Goal: Task Accomplishment & Management: Manage account settings

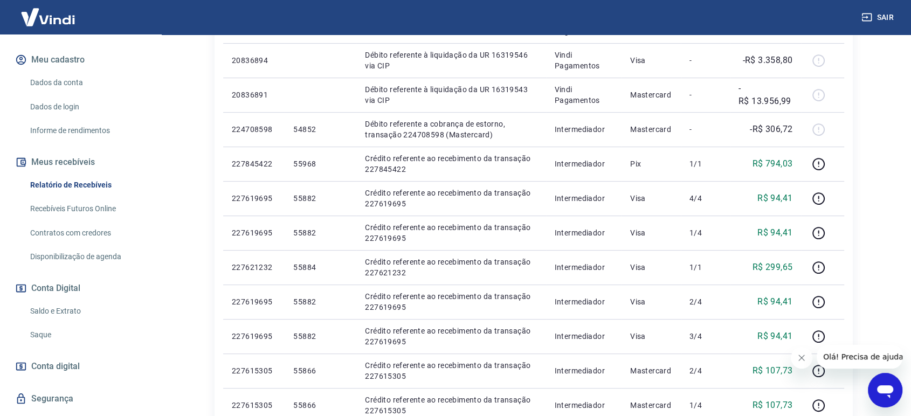
scroll to position [146, 0]
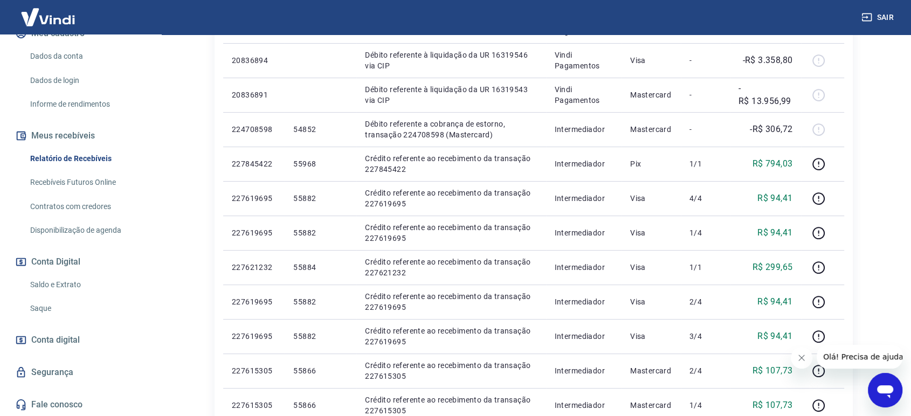
click at [80, 288] on link "Saldo e Extrato" at bounding box center [87, 285] width 122 height 22
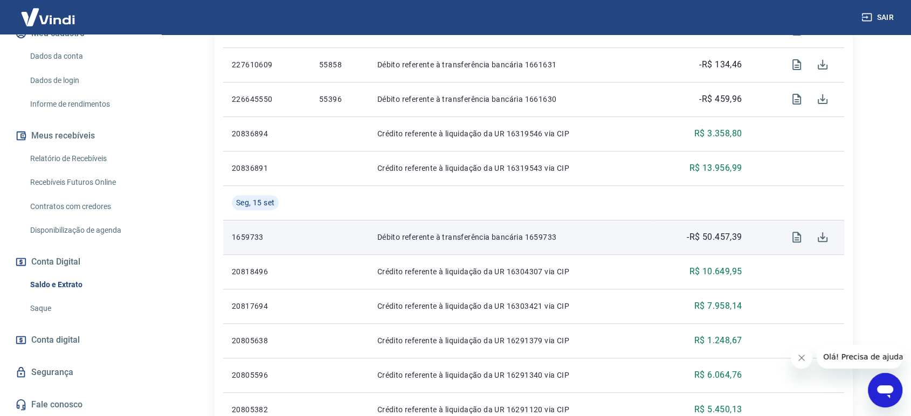
scroll to position [359, 0]
drag, startPoint x: 753, startPoint y: 233, endPoint x: 702, endPoint y: 238, distance: 51.5
click at [702, 238] on tr "1659733 Débito referente à transferência bancária 1659733 -R$ 50.457,39" at bounding box center [533, 235] width 621 height 35
copy tr "50.457,39"
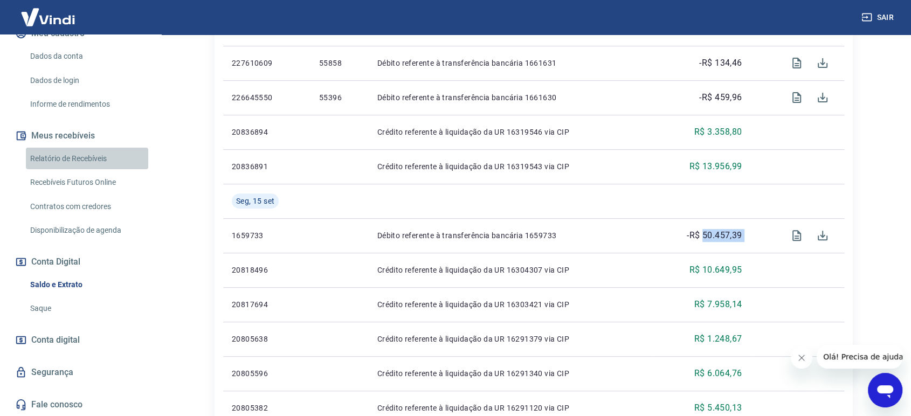
click at [93, 159] on link "Relatório de Recebíveis" at bounding box center [87, 159] width 122 height 22
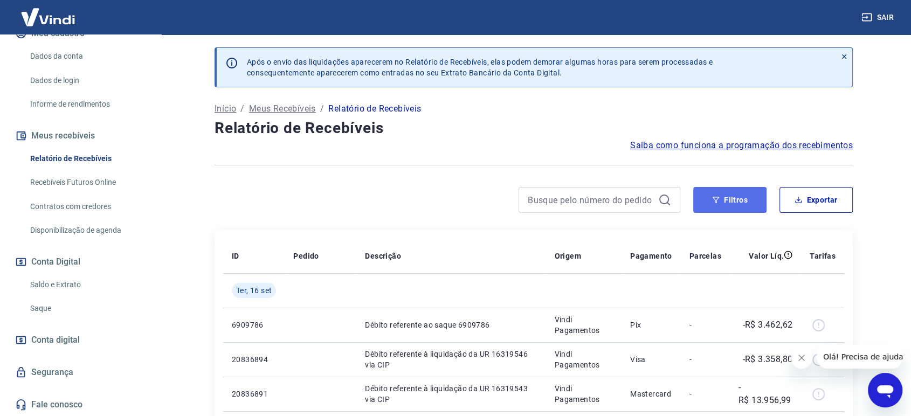
click at [720, 207] on button "Filtros" at bounding box center [729, 200] width 73 height 26
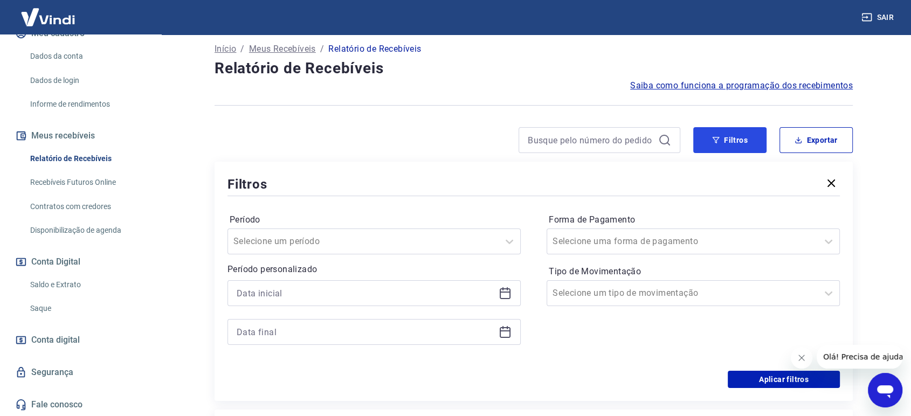
scroll to position [180, 0]
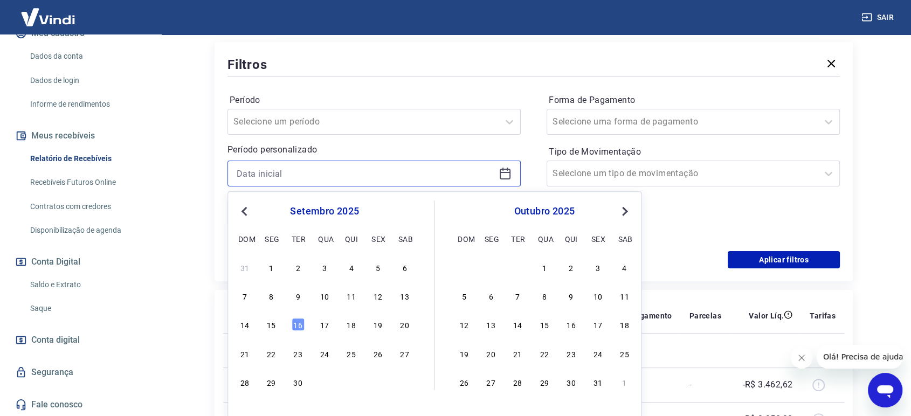
click at [332, 176] on input at bounding box center [366, 174] width 258 height 16
click at [267, 322] on div "15" at bounding box center [271, 325] width 13 height 13
type input "[DATE]"
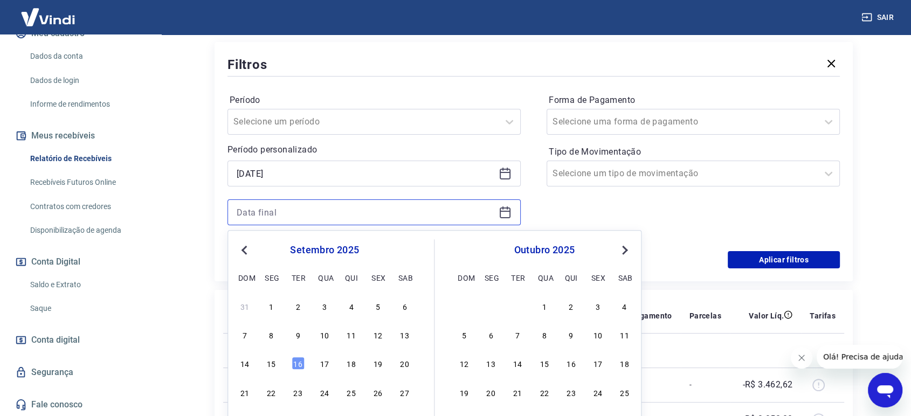
click at [315, 215] on input at bounding box center [366, 212] width 258 height 16
click at [276, 364] on div "15" at bounding box center [271, 363] width 13 height 13
type input "[DATE]"
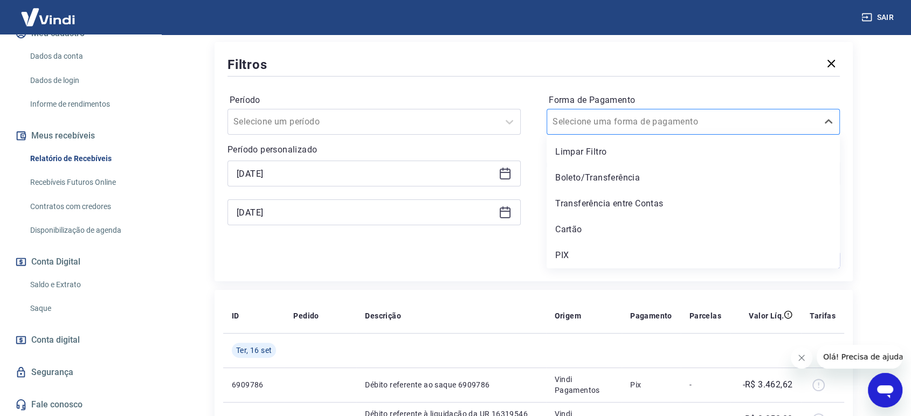
click at [707, 125] on div at bounding box center [683, 121] width 260 height 15
click at [607, 255] on div "PIX" at bounding box center [693, 256] width 293 height 22
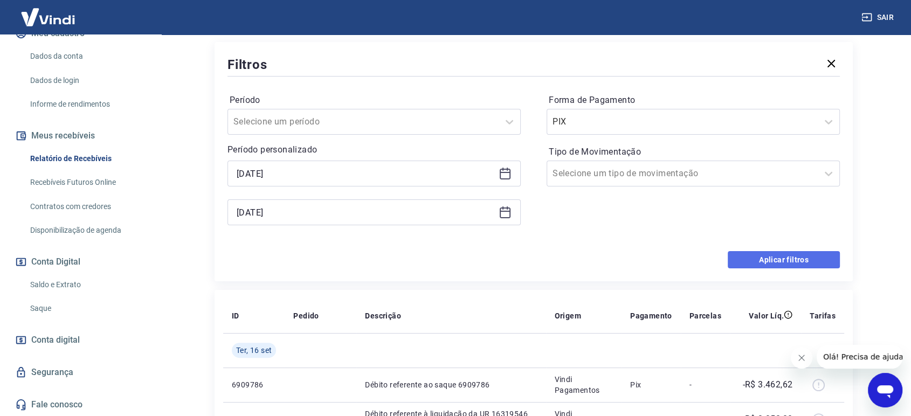
click at [772, 258] on button "Aplicar filtros" at bounding box center [784, 259] width 112 height 17
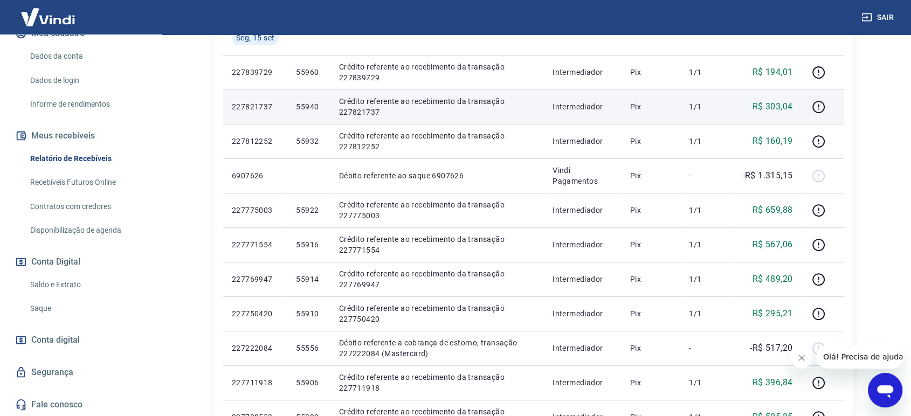
scroll to position [239, 0]
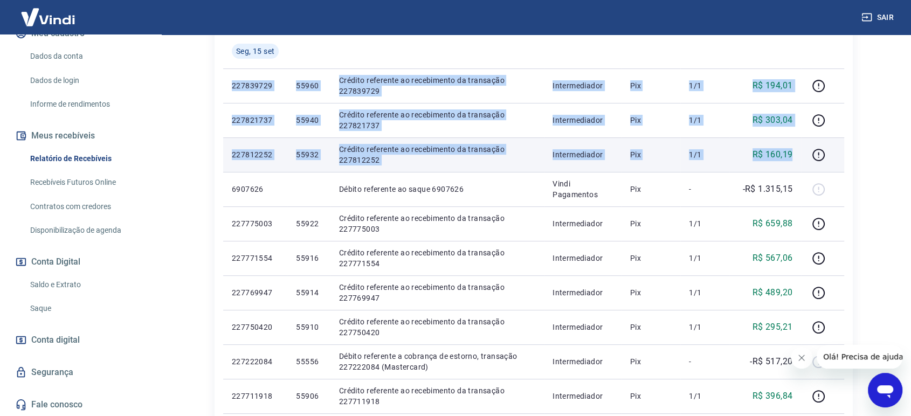
drag, startPoint x: 226, startPoint y: 80, endPoint x: 794, endPoint y: 149, distance: 571.4
click at [794, 149] on tbody "[DATE] 227839729 55960 Crédito referente ao recebimento da transação 227839729 …" at bounding box center [533, 327] width 621 height 587
copy tbody "227839729 55960 Crédito referente ao recebimento da transação 227839729 Interme…"
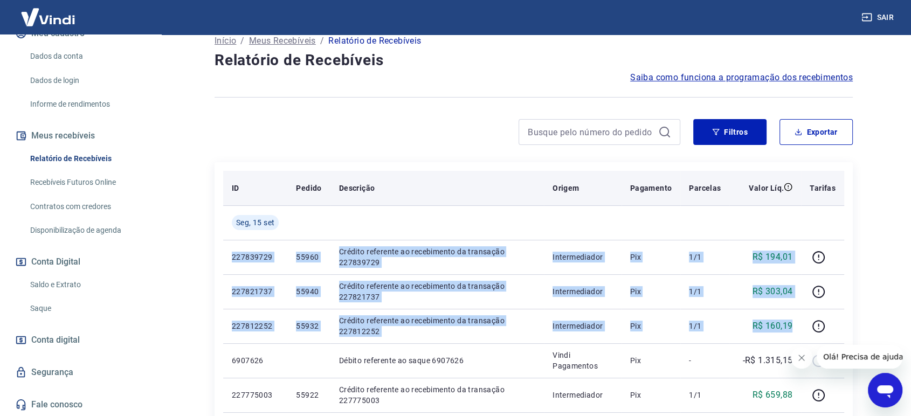
scroll to position [60, 0]
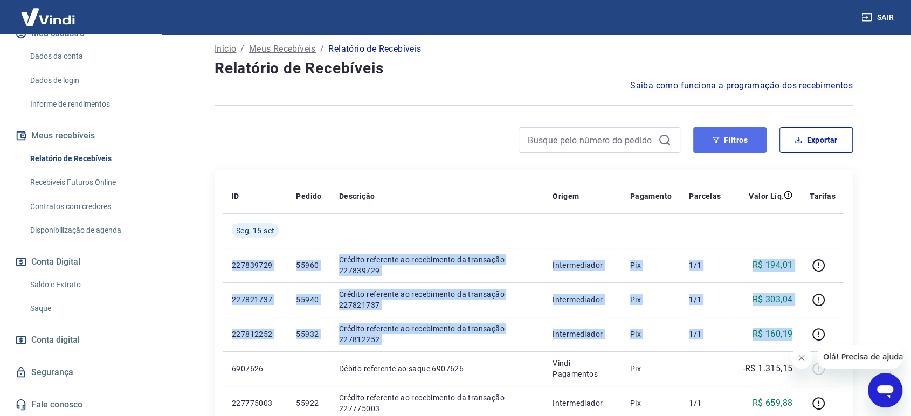
click at [733, 144] on button "Filtros" at bounding box center [729, 140] width 73 height 26
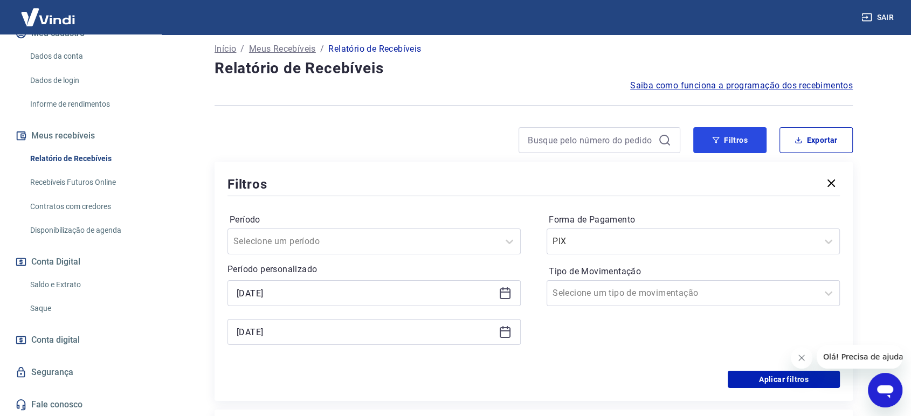
scroll to position [120, 0]
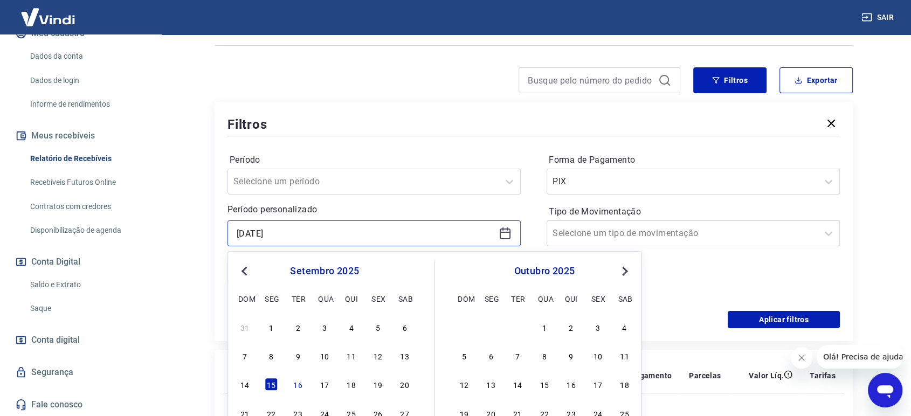
click at [294, 238] on input "[DATE]" at bounding box center [366, 233] width 258 height 16
click at [293, 387] on div "16" at bounding box center [298, 385] width 13 height 13
type input "[DATE]"
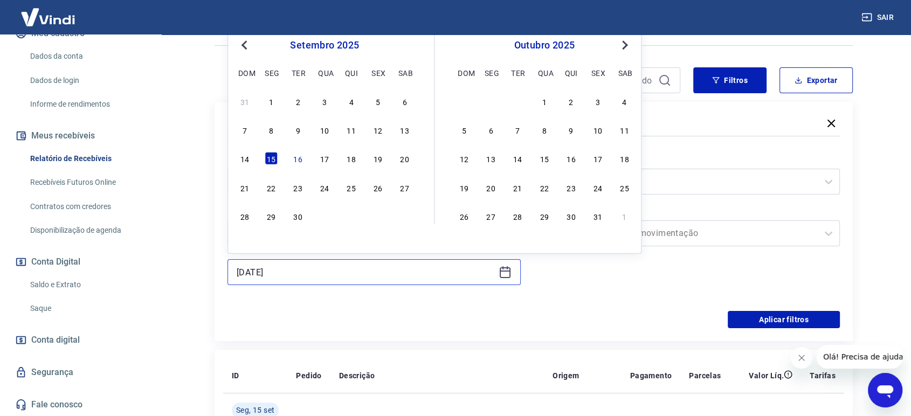
click at [348, 276] on input "[DATE]" at bounding box center [366, 272] width 258 height 16
click at [297, 161] on div "16" at bounding box center [298, 158] width 13 height 13
type input "[DATE]"
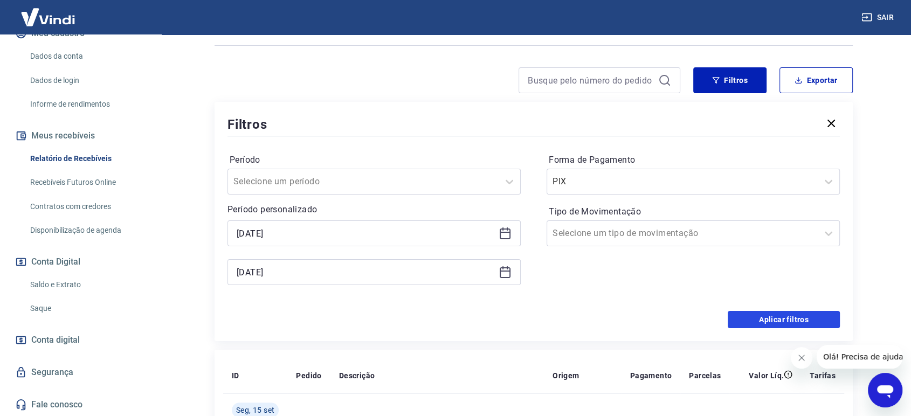
drag, startPoint x: 787, startPoint y: 318, endPoint x: 477, endPoint y: 243, distance: 319.0
click at [788, 318] on button "Aplicar filtros" at bounding box center [784, 319] width 112 height 17
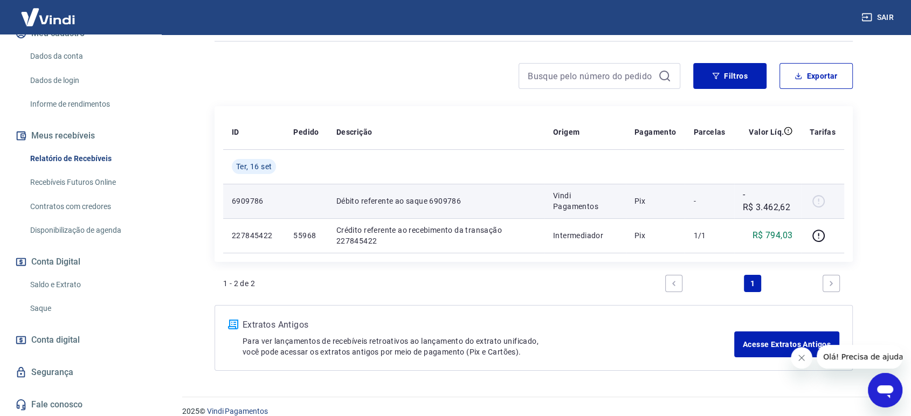
scroll to position [137, 0]
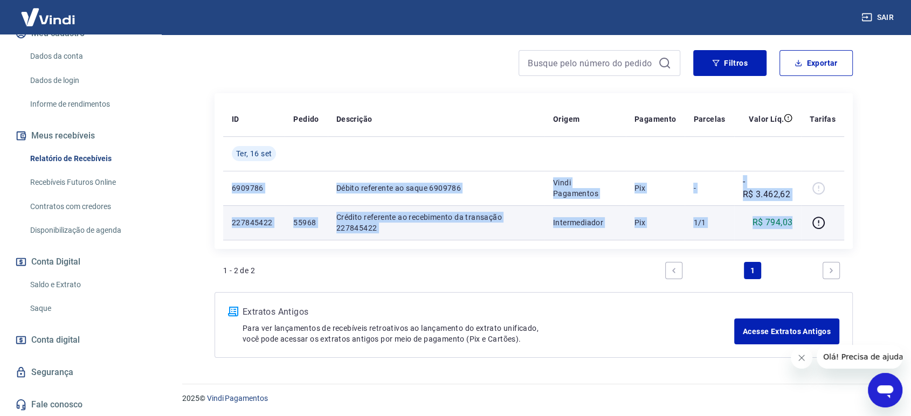
drag, startPoint x: 228, startPoint y: 188, endPoint x: 795, endPoint y: 216, distance: 567.9
click at [795, 216] on tbody "[DATE] 6909786 Débito referente ao saque 6909786 Vindi Pagamentos Pix - -R$ 3.4…" at bounding box center [533, 188] width 621 height 104
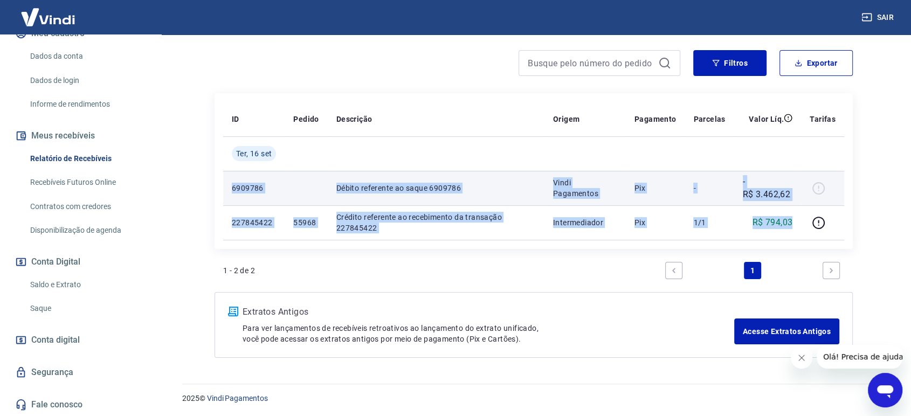
copy tbody "6909786 Débito referente ao saque 6909786 Vindi Pagamentos Pix - -R$ 3.462,62 2…"
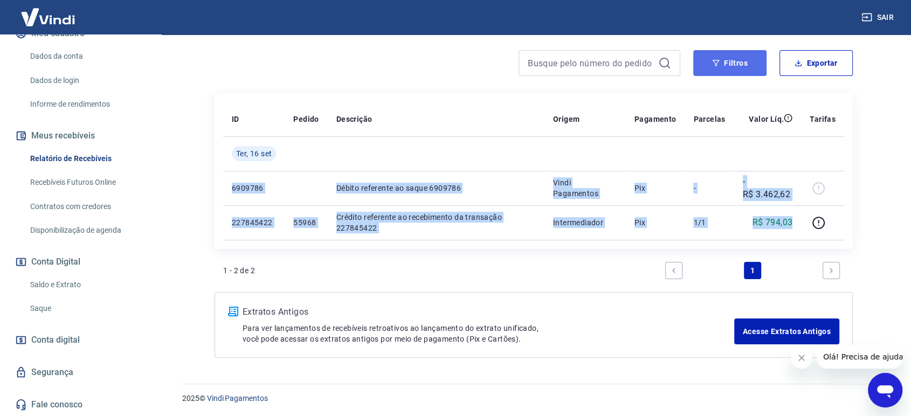
click at [741, 65] on button "Filtros" at bounding box center [729, 63] width 73 height 26
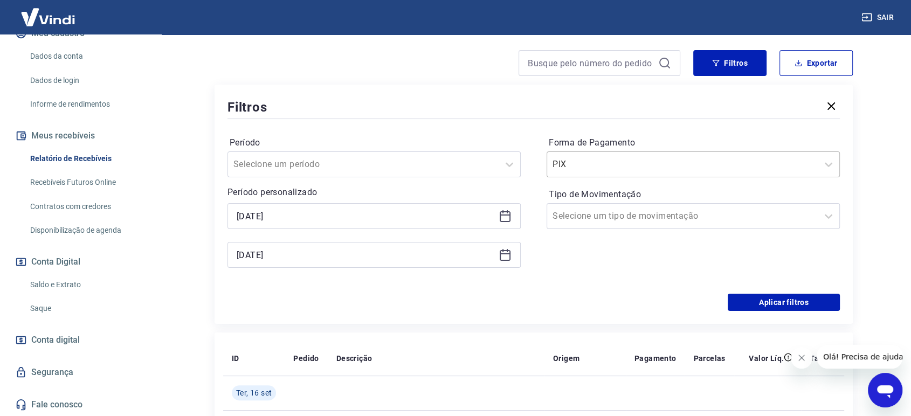
click at [567, 157] on div at bounding box center [683, 164] width 260 height 15
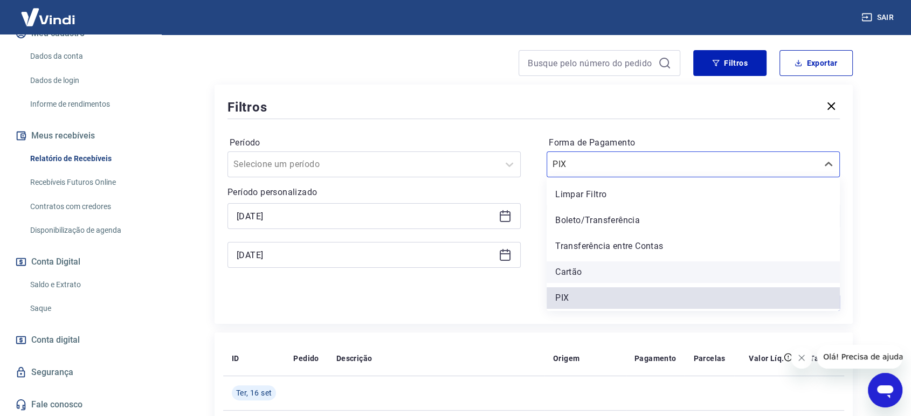
click at [591, 272] on div "Cartão" at bounding box center [693, 273] width 293 height 22
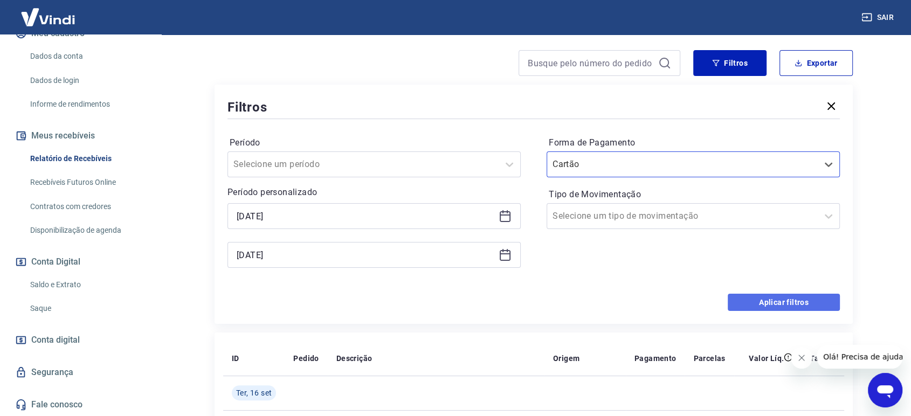
click at [759, 303] on button "Aplicar filtros" at bounding box center [784, 302] width 112 height 17
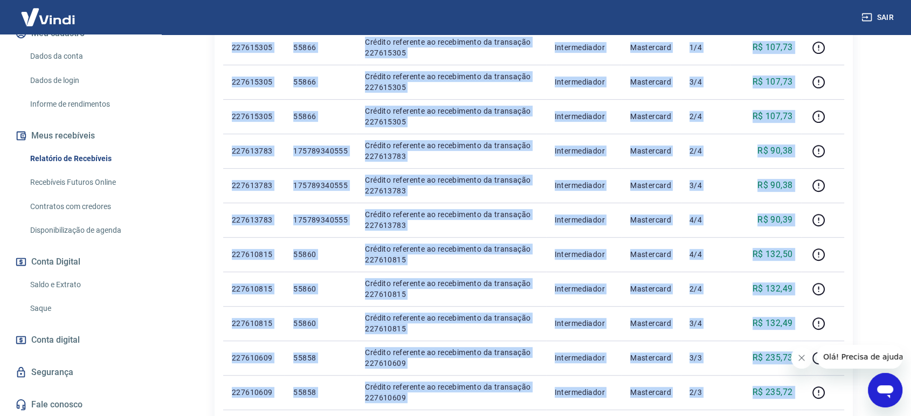
scroll to position [758, 0]
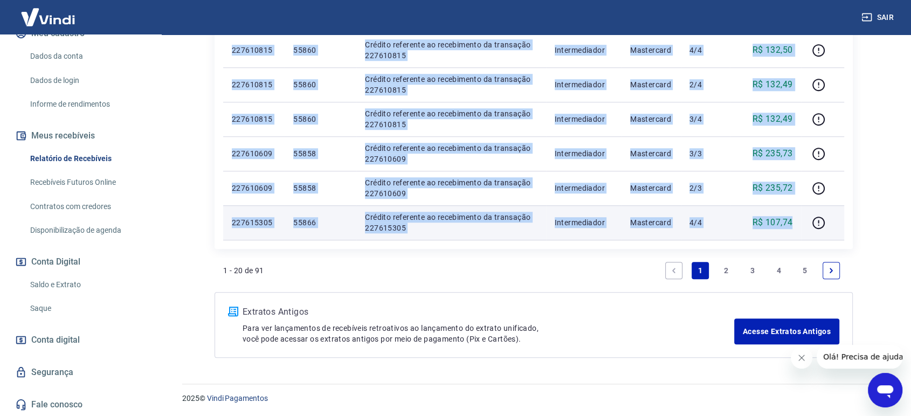
drag, startPoint x: 264, startPoint y: 228, endPoint x: 799, endPoint y: 226, distance: 535.4
copy tbody "18908890 Loremi dolorsita c adipiscing el SE 28084519 doe TEM Incid Utlaboreet …"
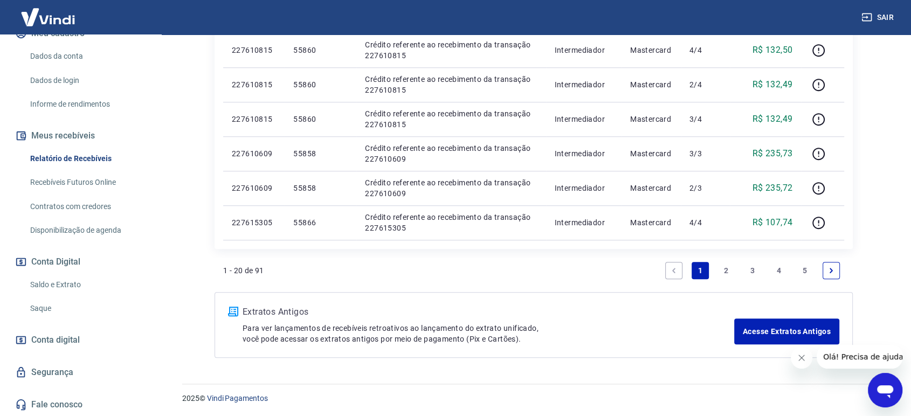
click at [726, 270] on link "2" at bounding box center [726, 270] width 17 height 17
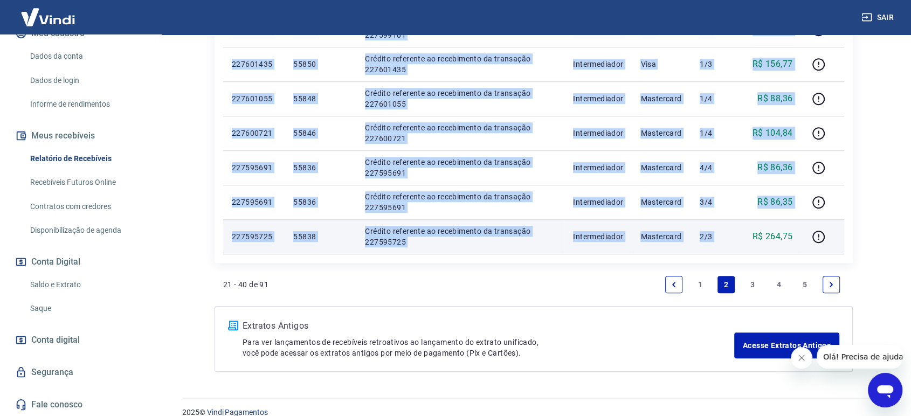
scroll to position [758, 0]
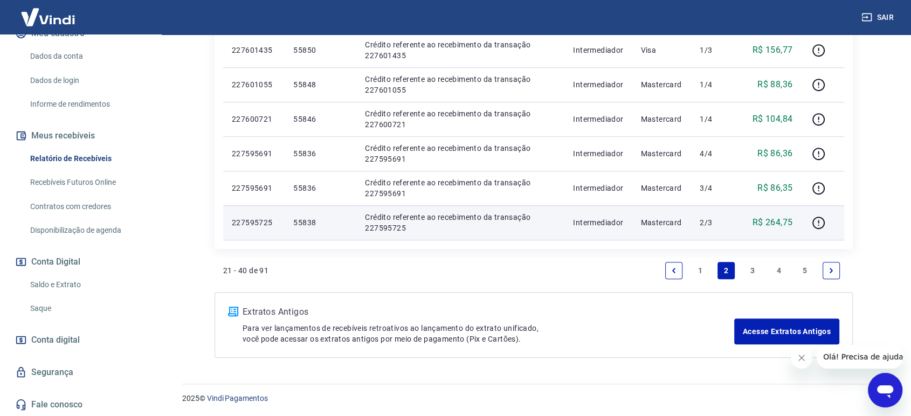
drag, startPoint x: 230, startPoint y: 141, endPoint x: 807, endPoint y: 229, distance: 584.1
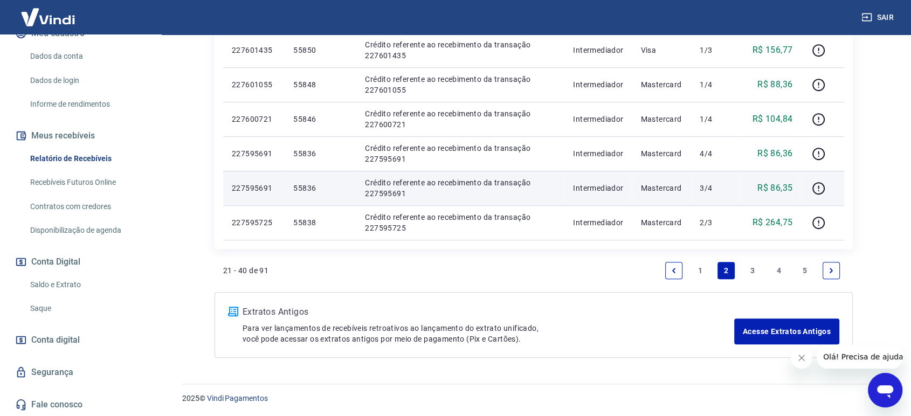
copy table "ID Pedido Descrição Origem Pagamento Parcelas Valor Líq. Tarifas [DATE]"
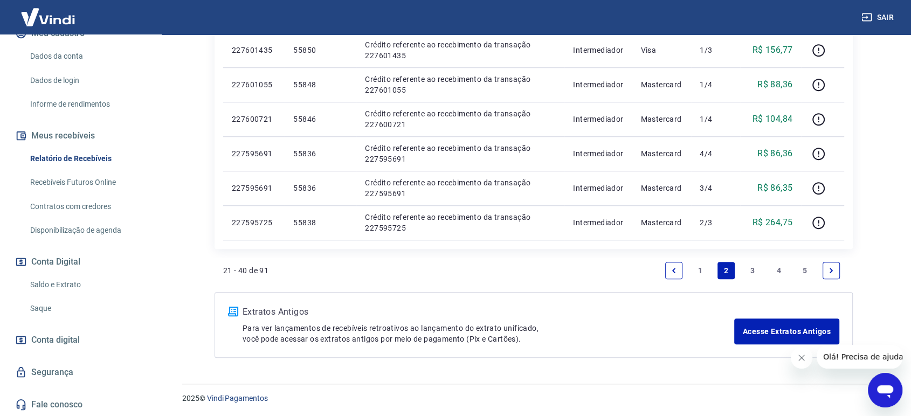
click at [753, 265] on link "3" at bounding box center [752, 270] width 17 height 17
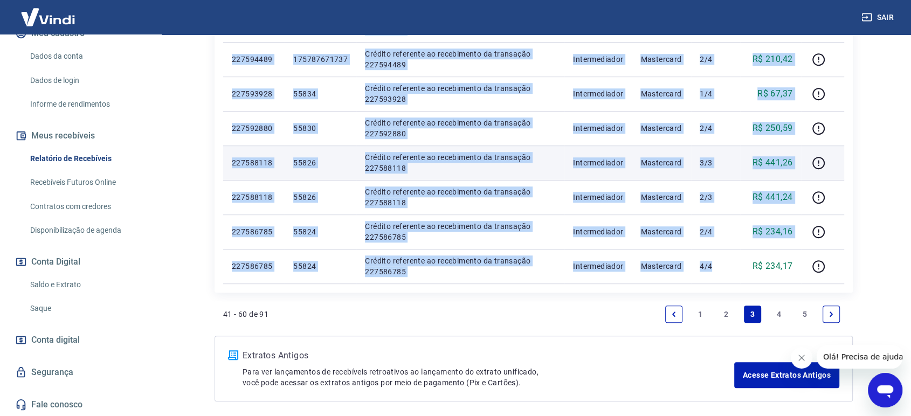
scroll to position [719, 0]
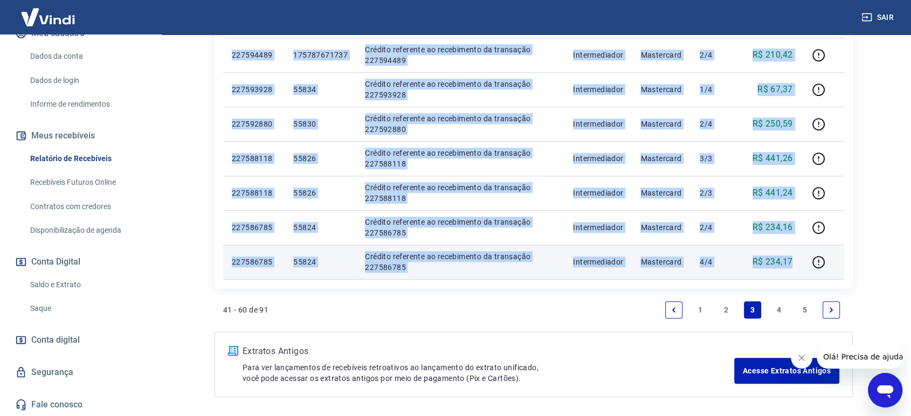
drag, startPoint x: 228, startPoint y: 260, endPoint x: 793, endPoint y: 265, distance: 565.1
copy tbody "578995014 82418 Loremip dolorsita co adipiscinge se doeiusmod 014466757 Tempori…"
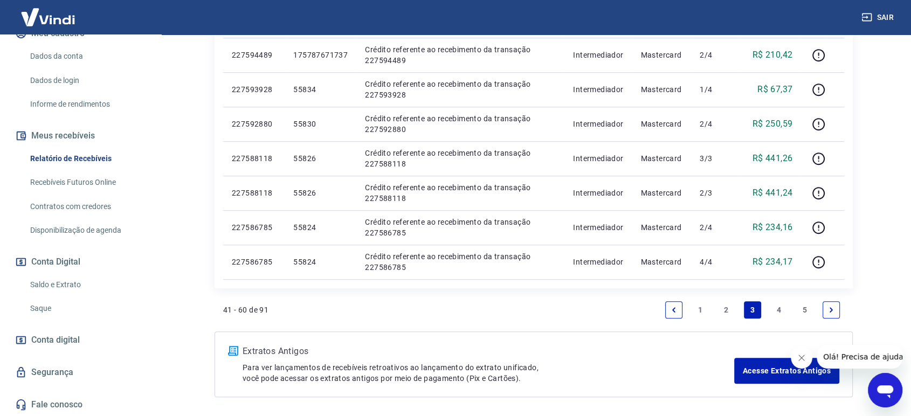
click at [783, 307] on link "4" at bounding box center [779, 309] width 17 height 17
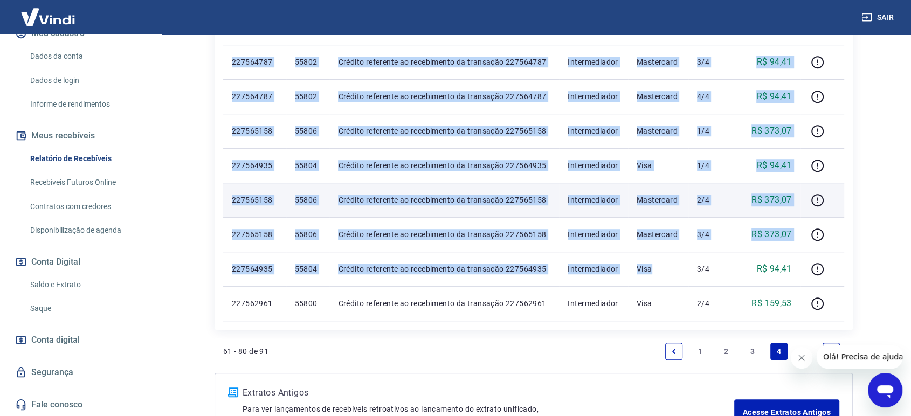
scroll to position [719, 0]
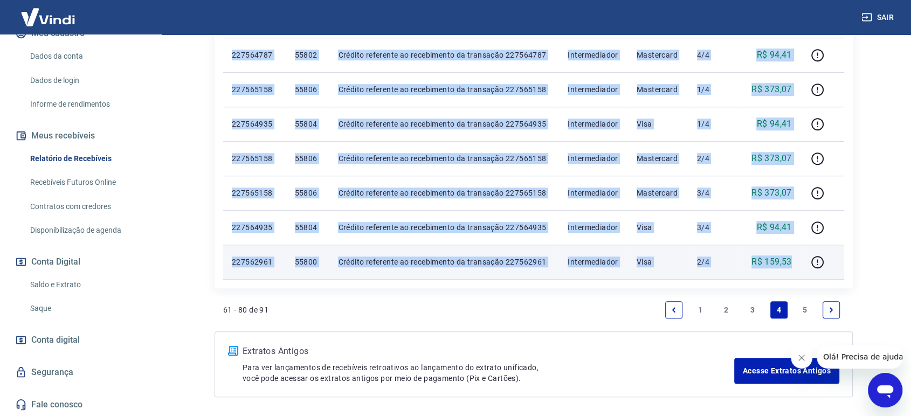
drag, startPoint x: 232, startPoint y: 206, endPoint x: 794, endPoint y: 270, distance: 565.0
copy tbody "542285426 72291 Loremip dolorsita co adipiscinge se doeiusmod 206698242 Tempori…"
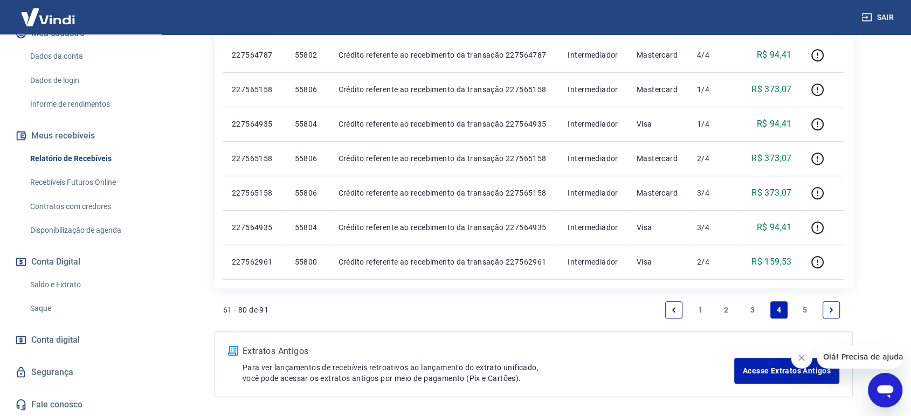
click at [801, 306] on link "5" at bounding box center [804, 309] width 17 height 17
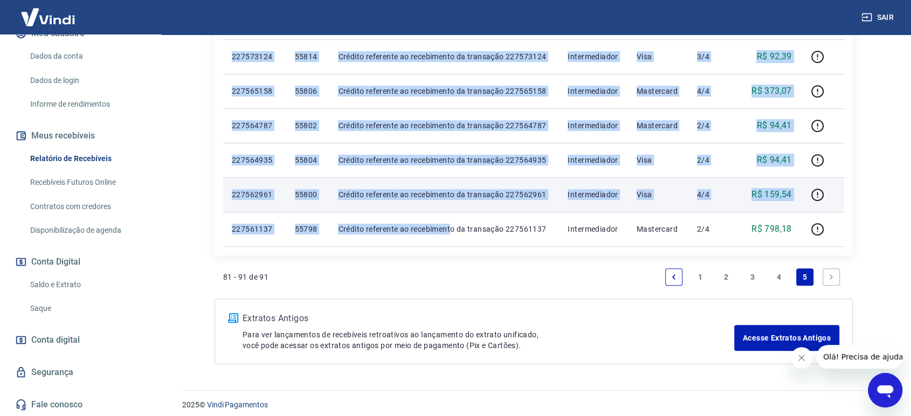
scroll to position [448, 0]
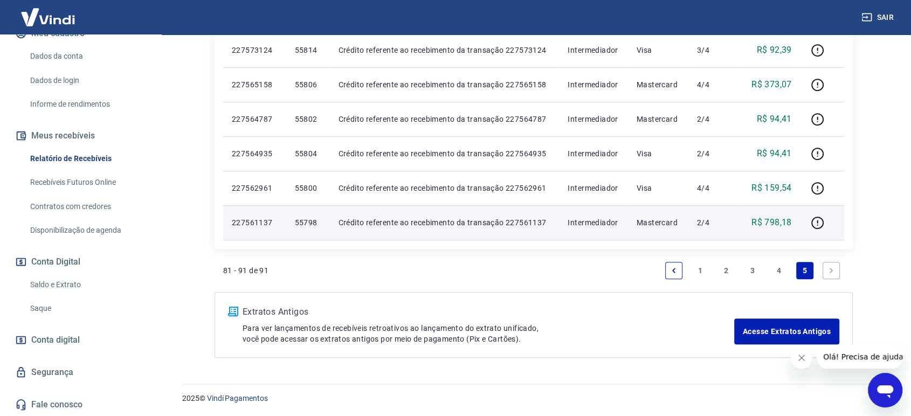
drag, startPoint x: 229, startPoint y: 146, endPoint x: 803, endPoint y: 227, distance: 580.5
click at [804, 227] on tbody "[DATE] 227562961 55800 Crédito referente ao recebimento da transação 227562961 …" at bounding box center [533, 33] width 621 height 414
copy table "ID Pedido Descrição Origem Pagamento Parcelas Valor Líq. Tarifas [DATE]"
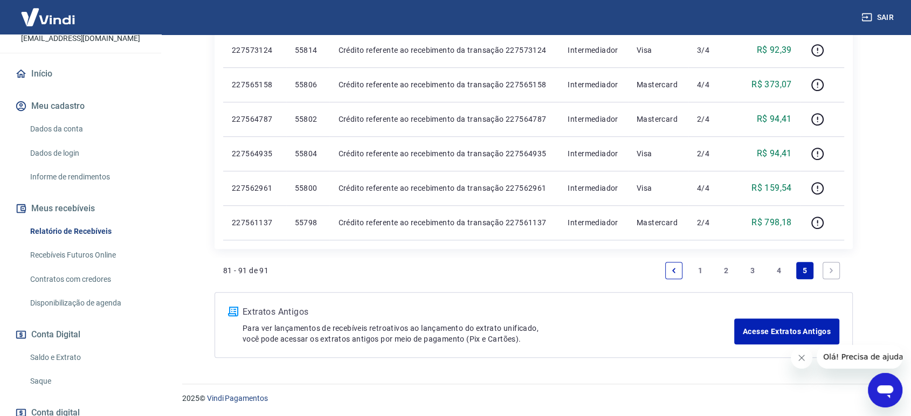
scroll to position [86, 0]
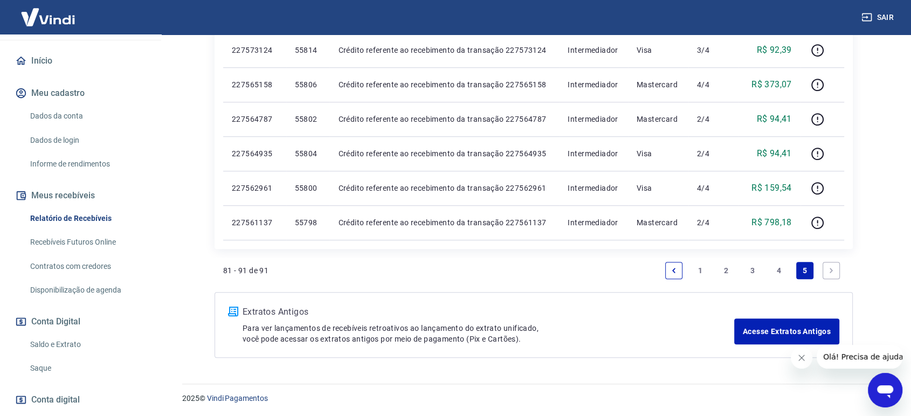
click at [75, 242] on link "Recebíveis Futuros Online" at bounding box center [87, 242] width 122 height 22
click at [53, 347] on link "Saldo e Extrato" at bounding box center [87, 345] width 122 height 22
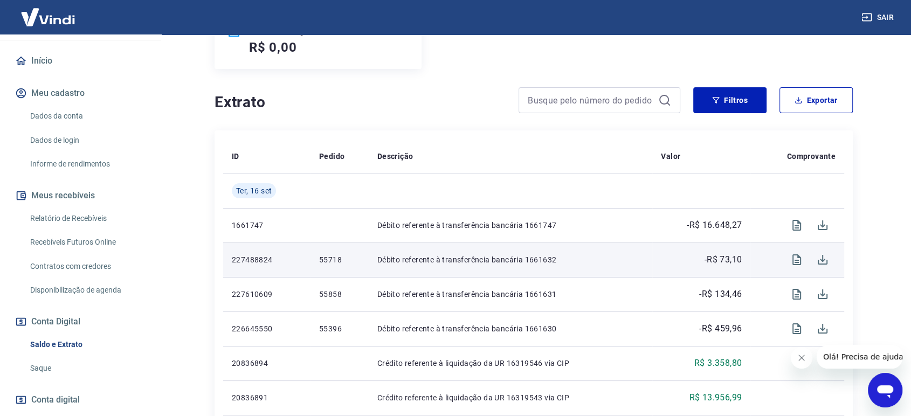
scroll to position [180, 0]
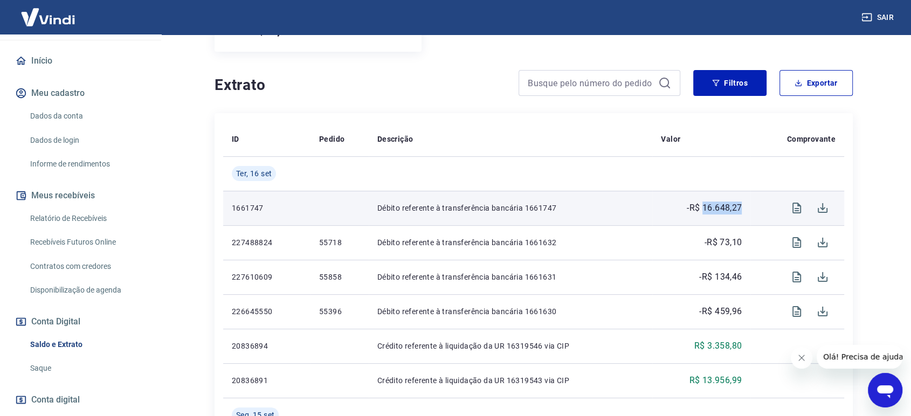
drag, startPoint x: 749, startPoint y: 210, endPoint x: 703, endPoint y: 211, distance: 45.9
click at [703, 211] on td "-R$ 16.648,27" at bounding box center [701, 208] width 98 height 35
copy p "16.648,27"
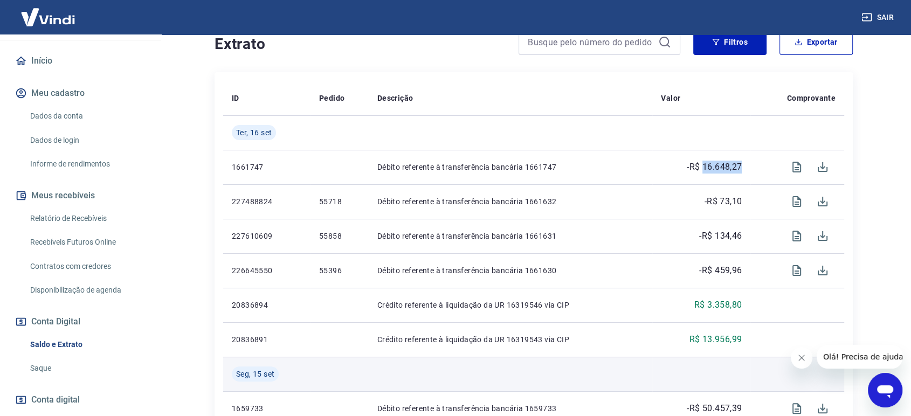
scroll to position [239, 0]
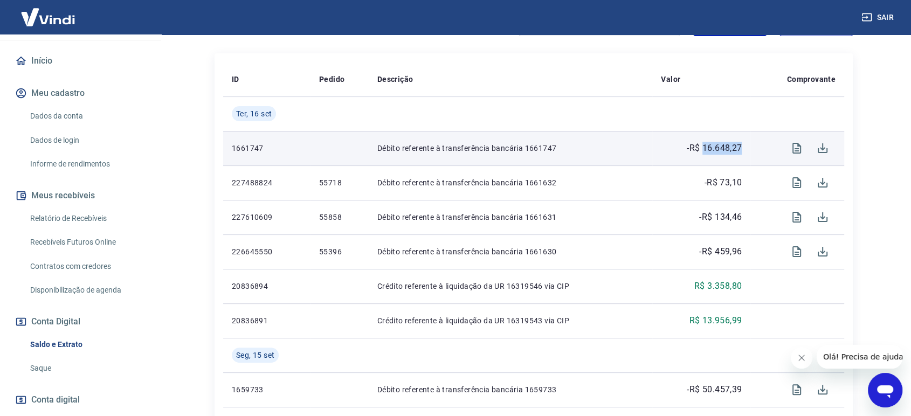
copy p "16.648,27"
